Goal: Task Accomplishment & Management: Use online tool/utility

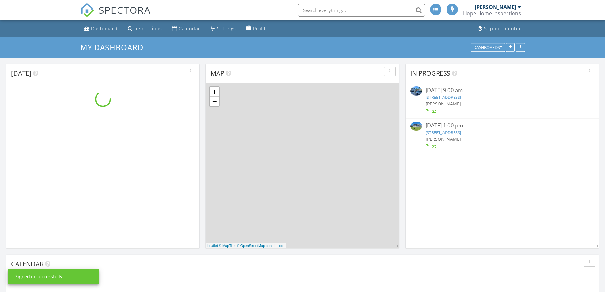
scroll to position [524, 615]
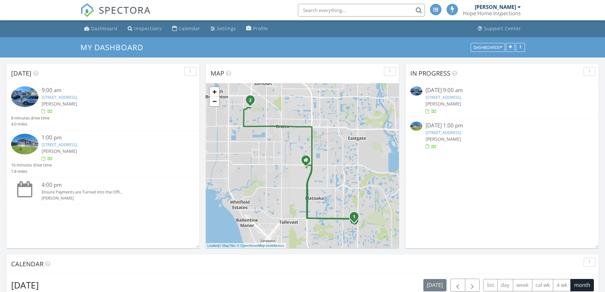
click at [77, 96] on link "7806 Ontario St Cir, Sarasota, FL 34243" at bounding box center [60, 97] width 36 height 6
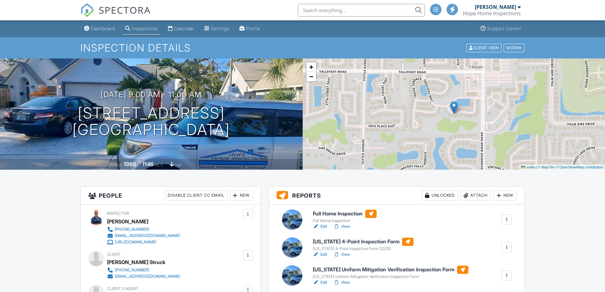
drag, startPoint x: 0, startPoint y: 0, endPoint x: 328, endPoint y: 227, distance: 398.6
drag, startPoint x: 328, startPoint y: 227, endPoint x: 322, endPoint y: 227, distance: 5.7
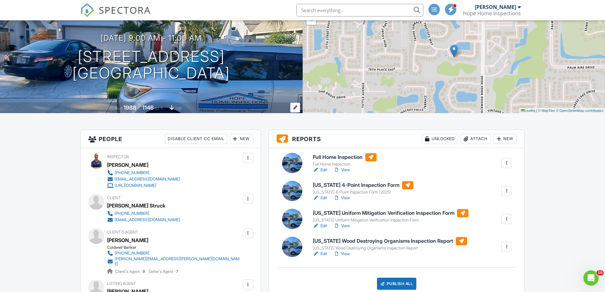
scroll to position [64, 0]
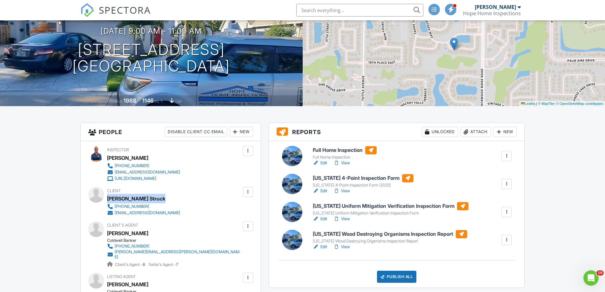
drag, startPoint x: 164, startPoint y: 199, endPoint x: 110, endPoint y: 202, distance: 53.8
click at [107, 203] on div "Client [PERSON_NAME] Struck [PHONE_NUMBER] [EMAIL_ADDRESS][DOMAIN_NAME]" at bounding box center [159, 201] width 104 height 29
copy div "[PERSON_NAME] Struck"
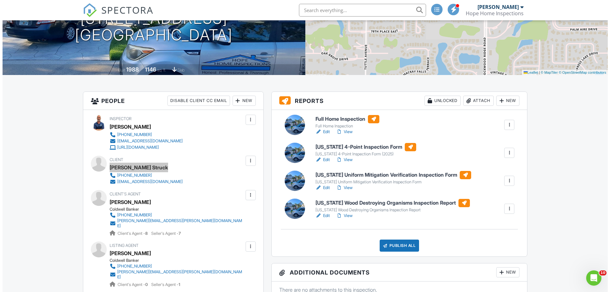
scroll to position [127, 0]
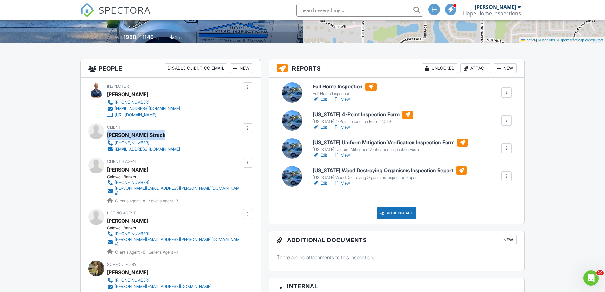
click at [394, 215] on div "Publish All" at bounding box center [397, 213] width 40 height 12
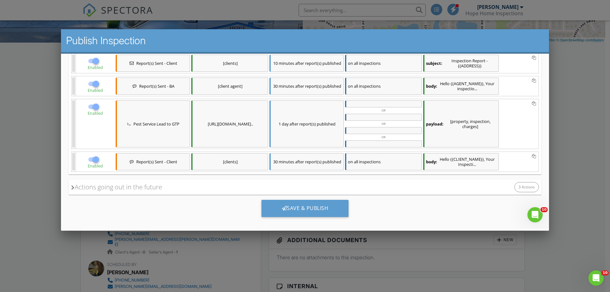
scroll to position [222, 0]
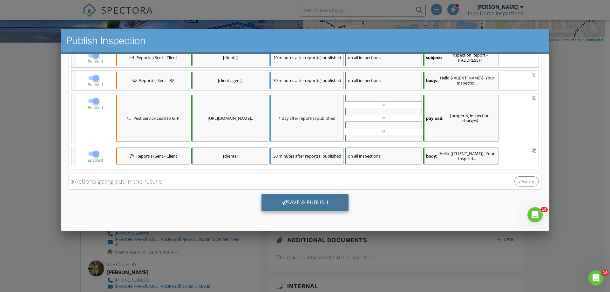
click at [320, 199] on div "Save & Publish" at bounding box center [304, 202] width 87 height 17
